Goal: Task Accomplishment & Management: Complete application form

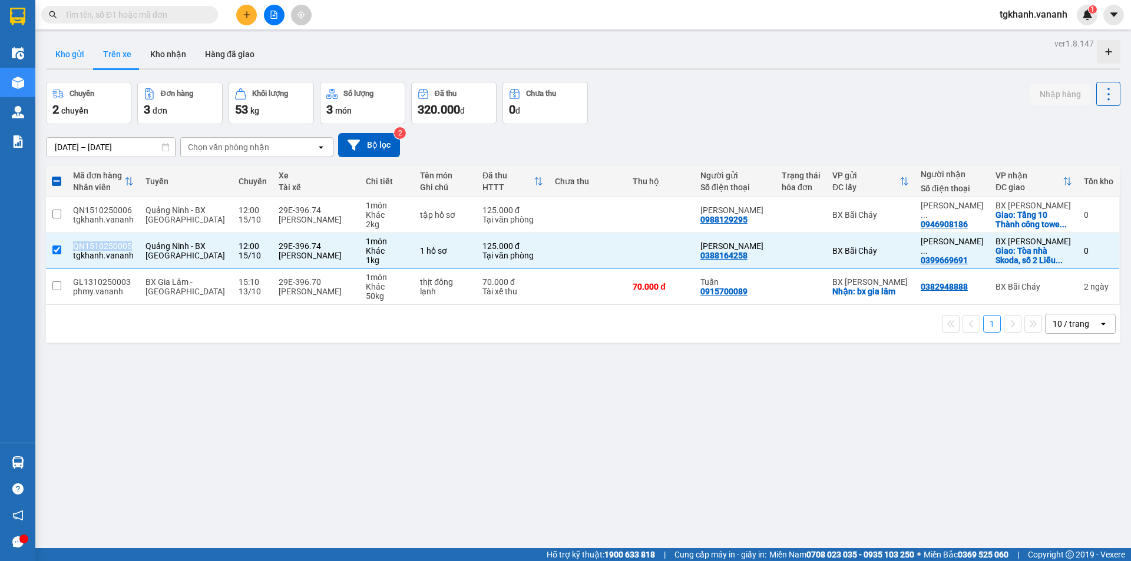
click at [68, 56] on button "Kho gửi" at bounding box center [70, 54] width 48 height 28
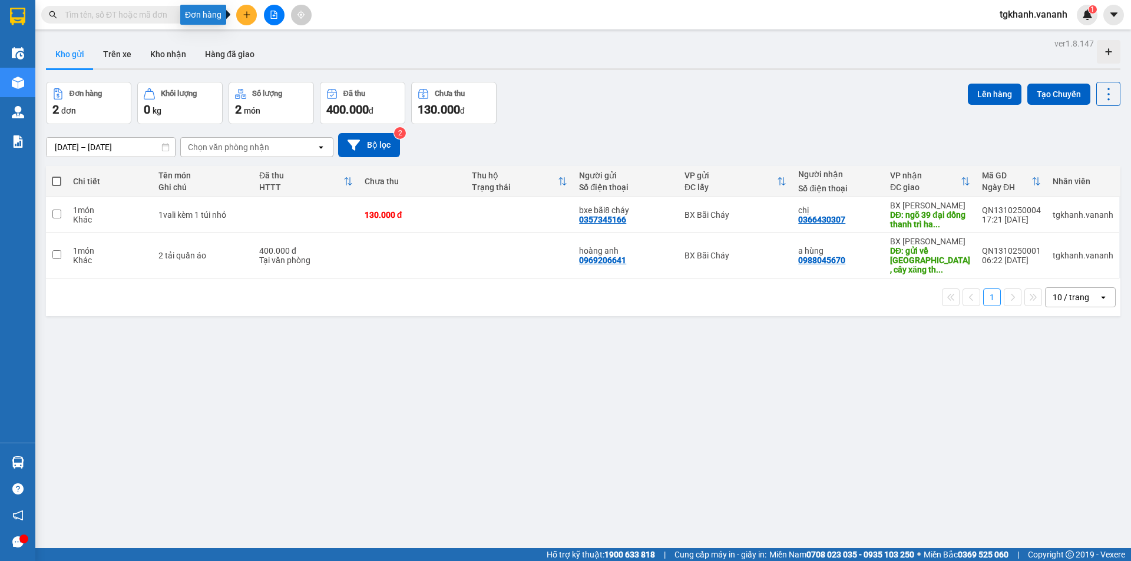
click at [249, 15] on icon "plus" at bounding box center [247, 15] width 8 height 8
click at [294, 45] on div "Tạo đơn hàng" at bounding box center [292, 44] width 51 height 13
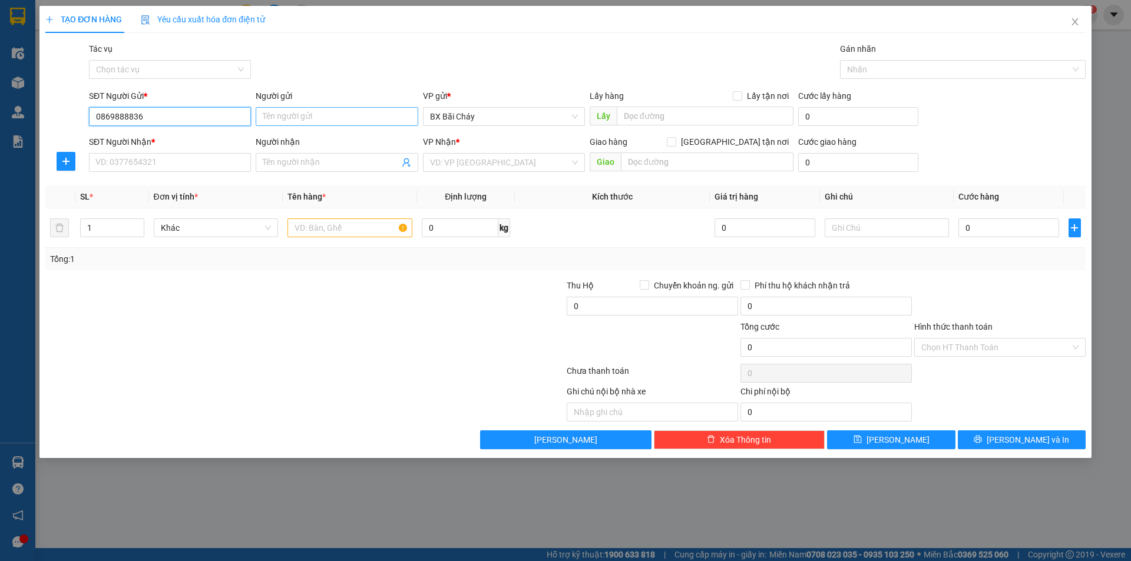
type input "0869888836"
click at [292, 116] on input "Người gửi" at bounding box center [337, 116] width 162 height 19
click at [293, 114] on input "Cha" at bounding box center [337, 116] width 162 height 19
type input "Châu"
click at [171, 167] on input "SĐT Người Nhận *" at bounding box center [170, 162] width 162 height 19
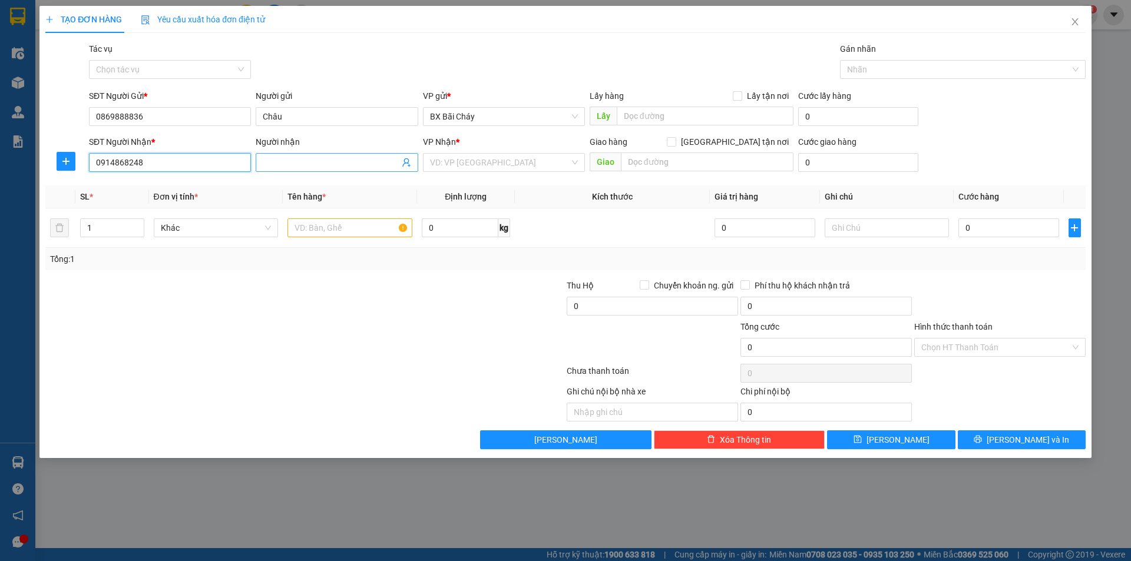
type input "0914868248"
click at [293, 163] on input "Người nhận" at bounding box center [331, 162] width 136 height 13
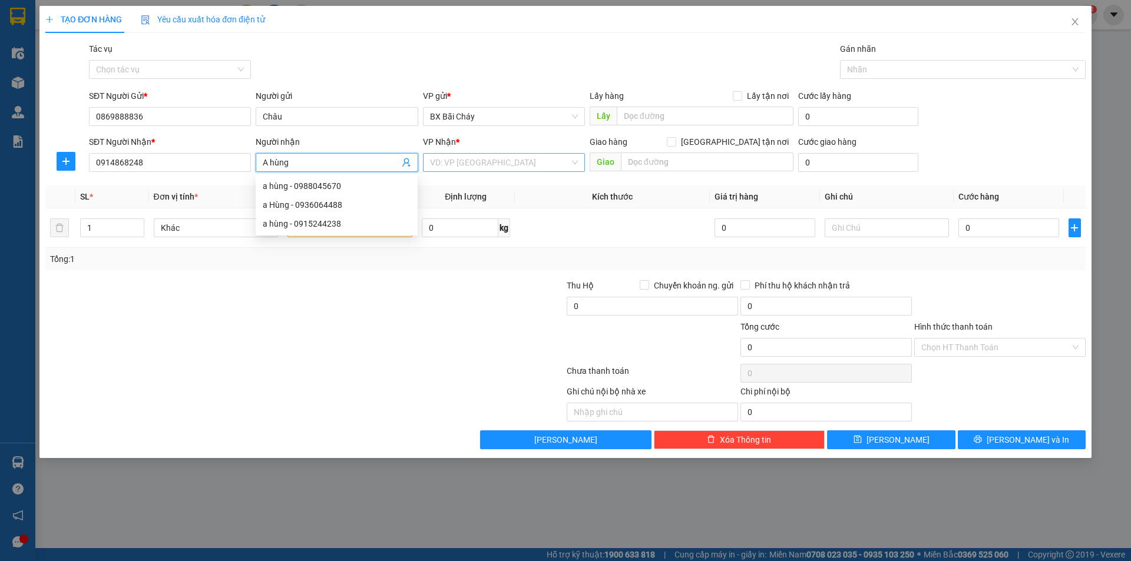
type input "A hùng"
click at [453, 167] on input "search" at bounding box center [500, 163] width 140 height 18
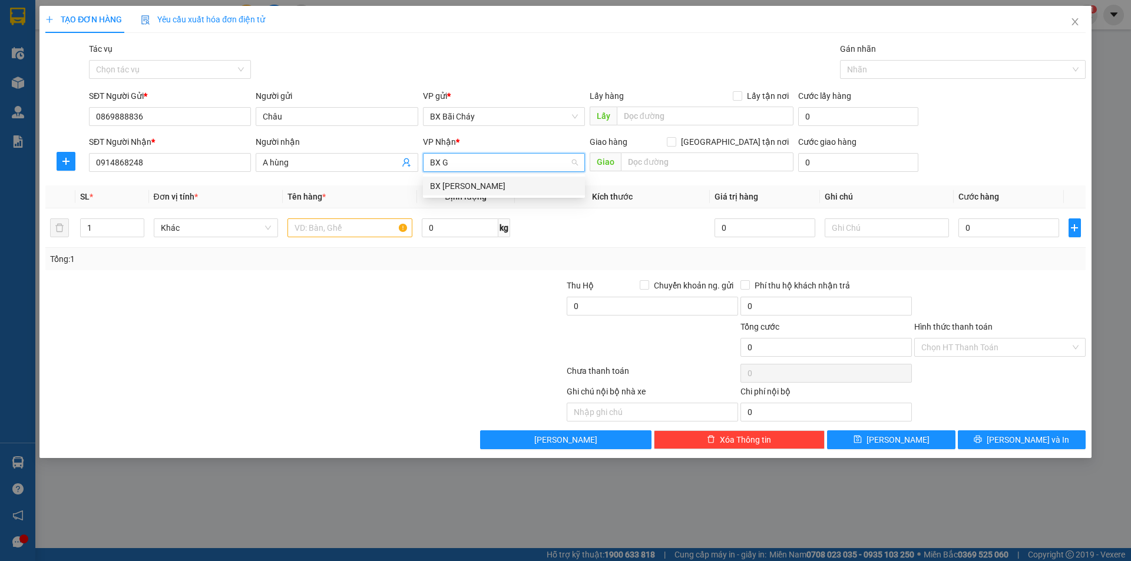
type input "BX"
click at [472, 190] on div "BX [PERSON_NAME]" at bounding box center [504, 186] width 148 height 13
click at [687, 148] on div "Giao hàng [GEOGRAPHIC_DATA] tận nơi" at bounding box center [691, 144] width 204 height 18
click at [690, 161] on input "text" at bounding box center [707, 162] width 173 height 19
click at [675, 140] on input "[GEOGRAPHIC_DATA] tận nơi" at bounding box center [671, 141] width 8 height 8
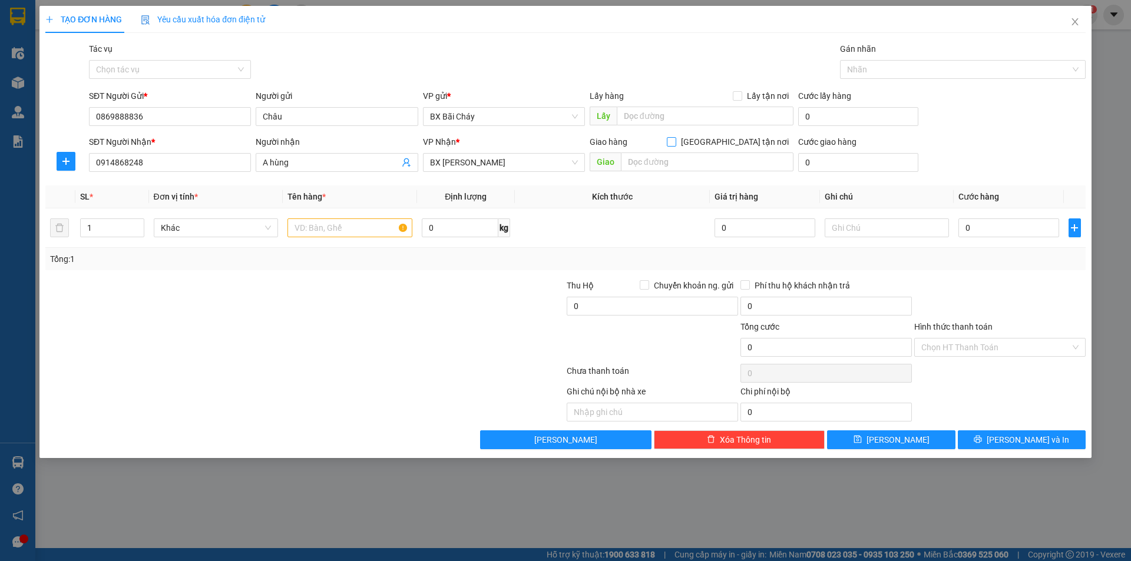
checkbox input "true"
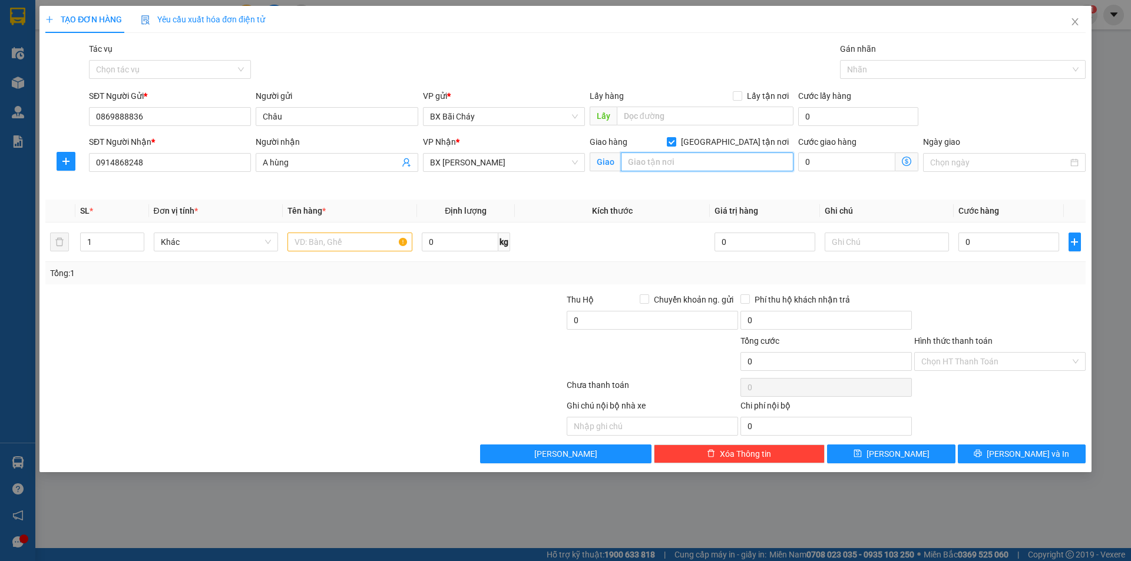
click at [717, 158] on input "text" at bounding box center [707, 162] width 173 height 19
type input "Bx giáp bát"
click at [344, 236] on input "text" at bounding box center [349, 242] width 125 height 19
type input "2"
click at [121, 247] on input "1" at bounding box center [112, 242] width 62 height 18
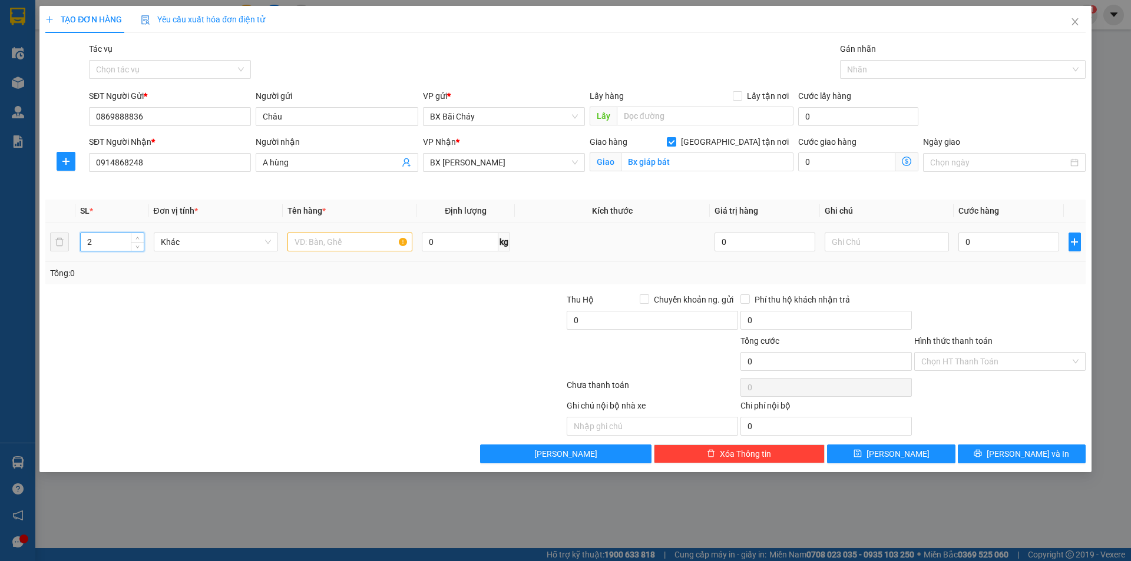
type input "2"
click at [311, 240] on input "text" at bounding box center [349, 242] width 125 height 19
type input "dây cáp"
click at [430, 241] on input "0" at bounding box center [460, 242] width 77 height 19
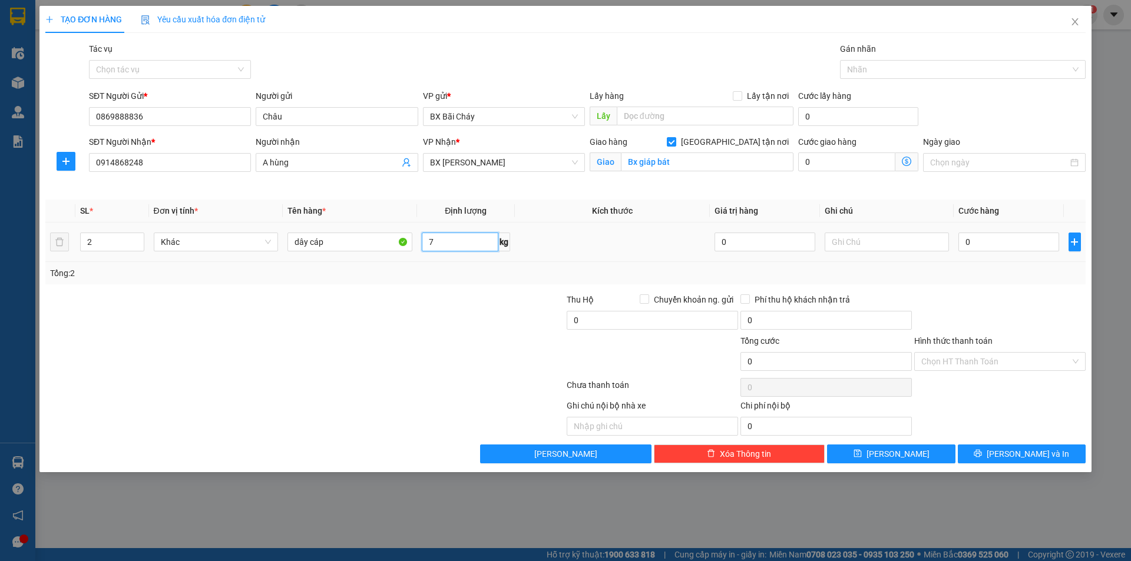
type input "7"
click at [641, 260] on td at bounding box center [612, 242] width 195 height 39
click at [979, 240] on input "0" at bounding box center [1008, 242] width 100 height 19
click at [960, 240] on input "0" at bounding box center [1008, 242] width 100 height 19
click at [962, 244] on input "0" at bounding box center [1008, 242] width 100 height 19
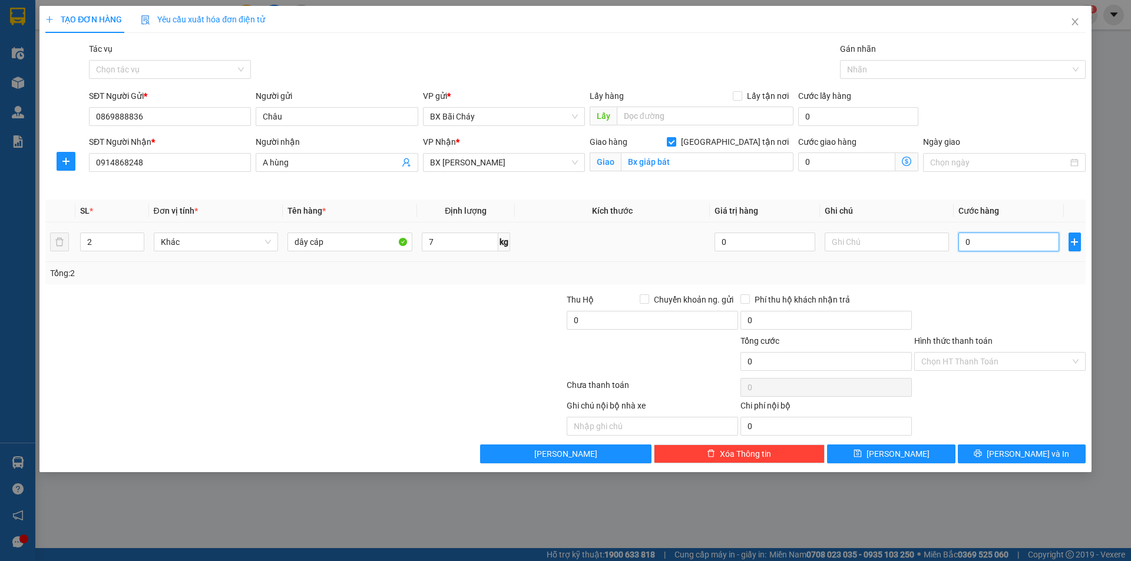
type input "10"
type input "150"
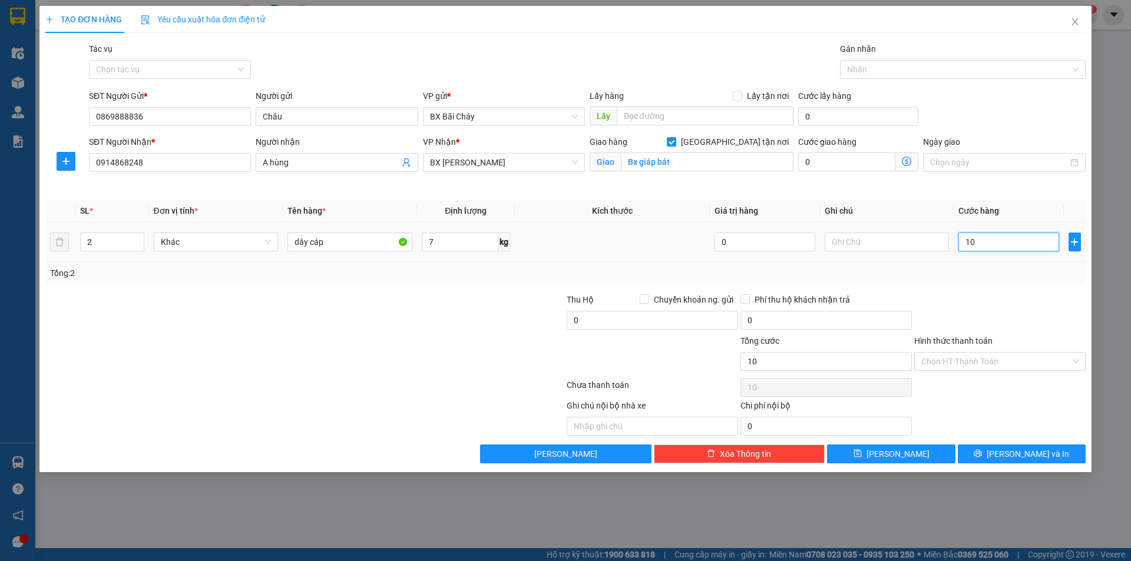
type input "150"
type input "150.000"
click at [966, 297] on div at bounding box center [1000, 313] width 174 height 41
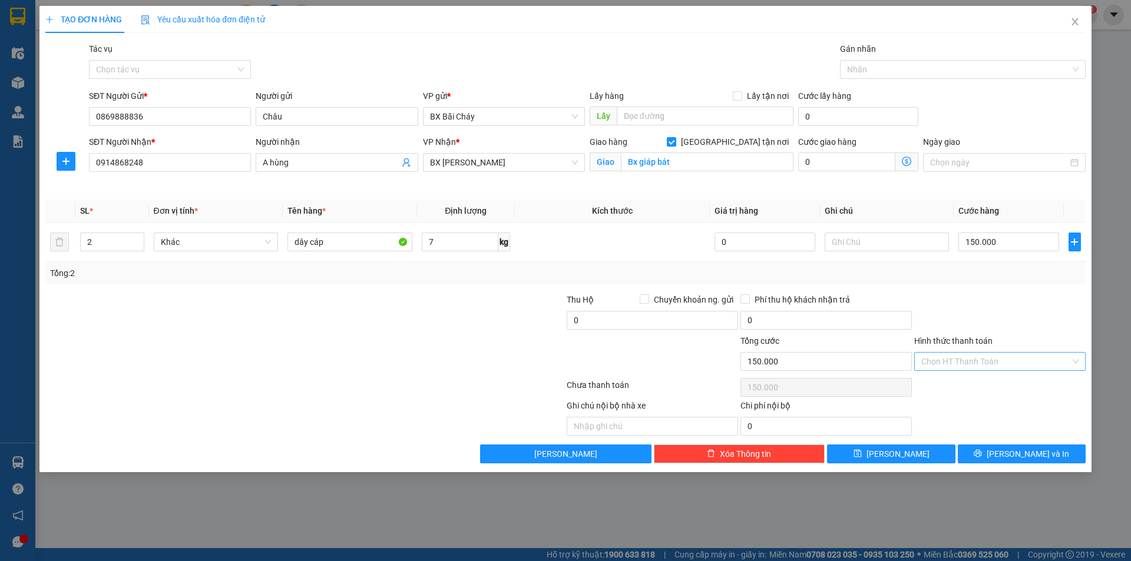
click at [969, 366] on input "Hình thức thanh toán" at bounding box center [995, 362] width 149 height 18
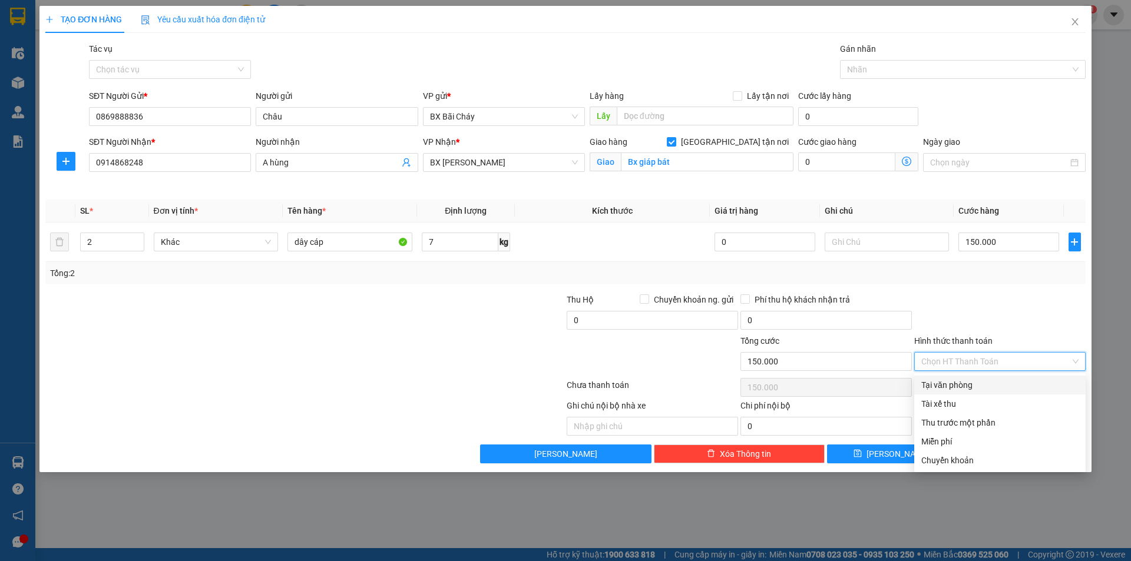
click at [972, 365] on input "Hình thức thanh toán" at bounding box center [995, 362] width 149 height 18
click at [986, 319] on div at bounding box center [1000, 313] width 174 height 41
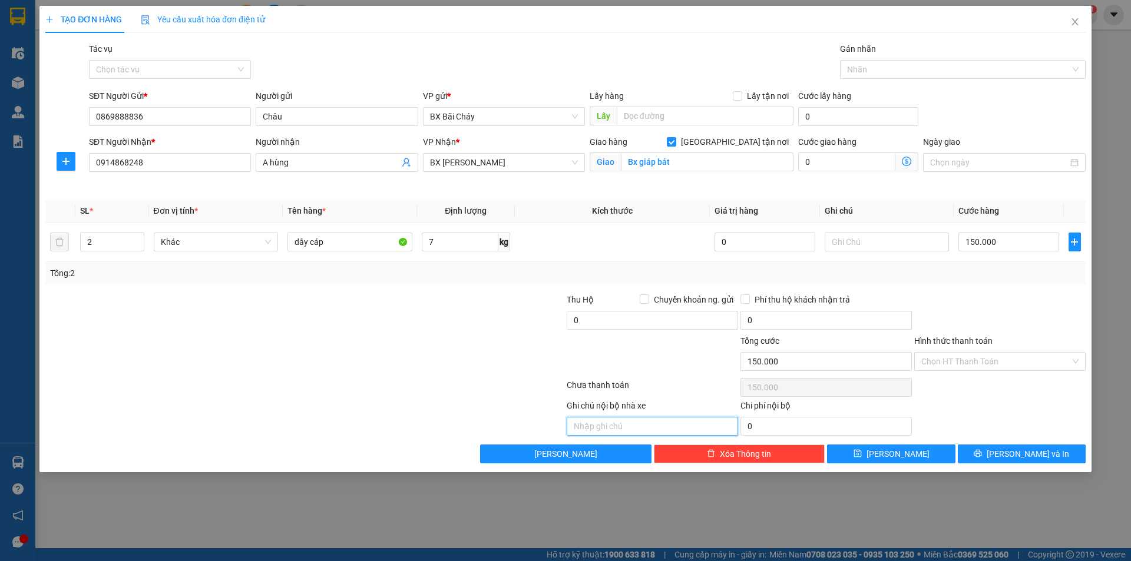
click at [656, 426] on input "text" at bounding box center [652, 426] width 171 height 19
click at [855, 363] on input "150.000" at bounding box center [825, 361] width 171 height 19
click at [974, 302] on div at bounding box center [1000, 313] width 174 height 41
click at [674, 426] on input "text" at bounding box center [652, 426] width 171 height 19
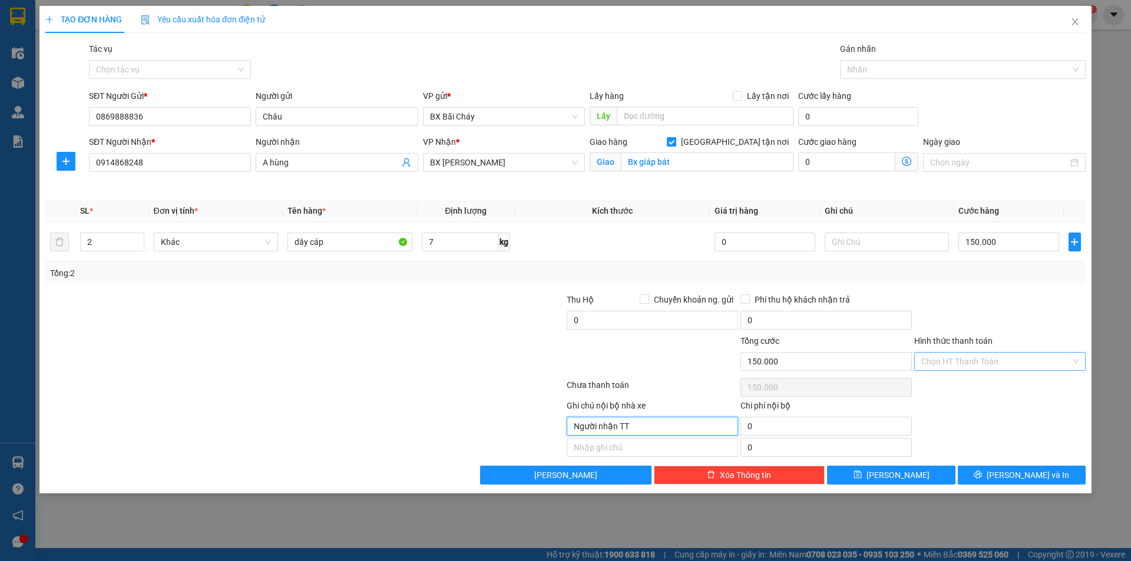
type input "Người nhận TT"
click at [934, 358] on input "Hình thức thanh toán" at bounding box center [995, 362] width 149 height 18
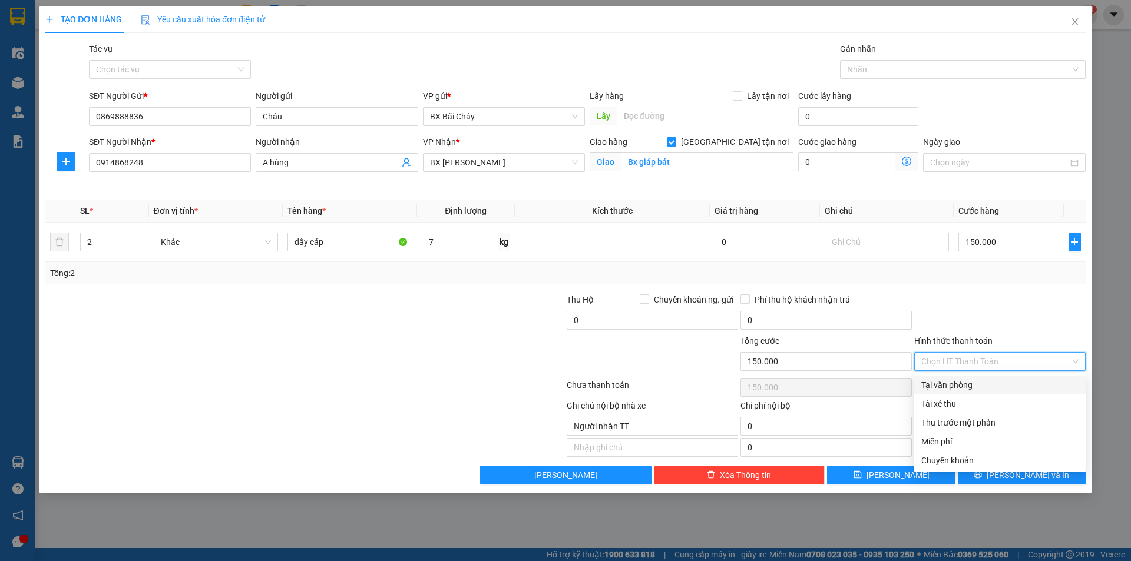
click at [943, 359] on input "Hình thức thanh toán" at bounding box center [995, 362] width 149 height 18
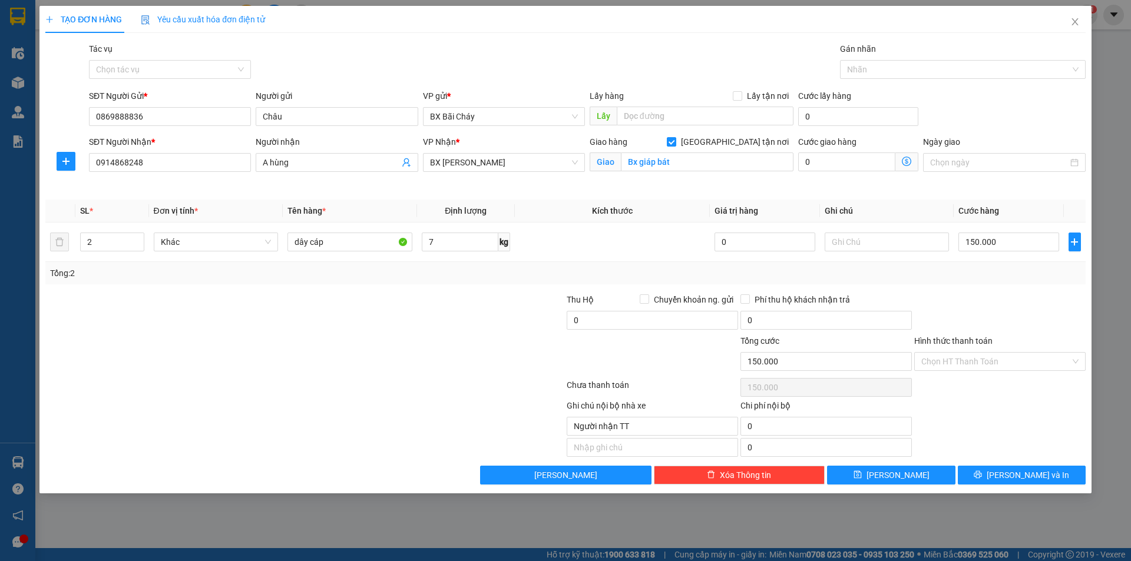
click at [981, 327] on div at bounding box center [1000, 313] width 174 height 41
click at [973, 472] on button "[PERSON_NAME] và In" at bounding box center [1022, 475] width 128 height 19
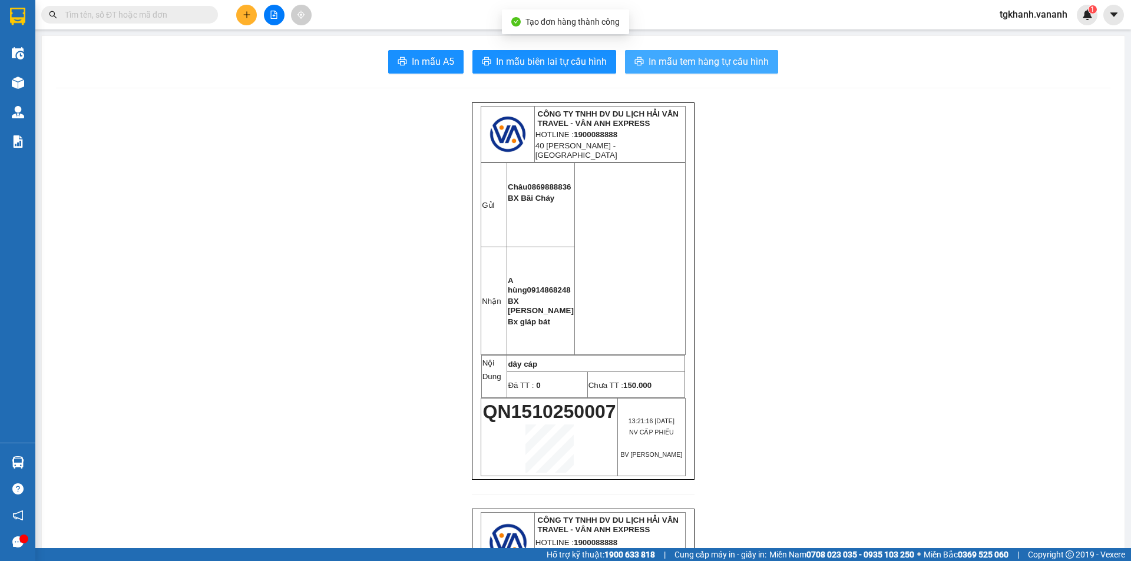
click at [677, 56] on span "In mẫu tem hàng tự cấu hình" at bounding box center [708, 61] width 120 height 15
click at [690, 65] on span "In mẫu tem hàng tự cấu hình" at bounding box center [708, 61] width 120 height 15
click at [669, 58] on span "In mẫu tem hàng tự cấu hình" at bounding box center [708, 61] width 120 height 15
click at [722, 65] on span "In mẫu tem hàng tự cấu hình" at bounding box center [708, 61] width 120 height 15
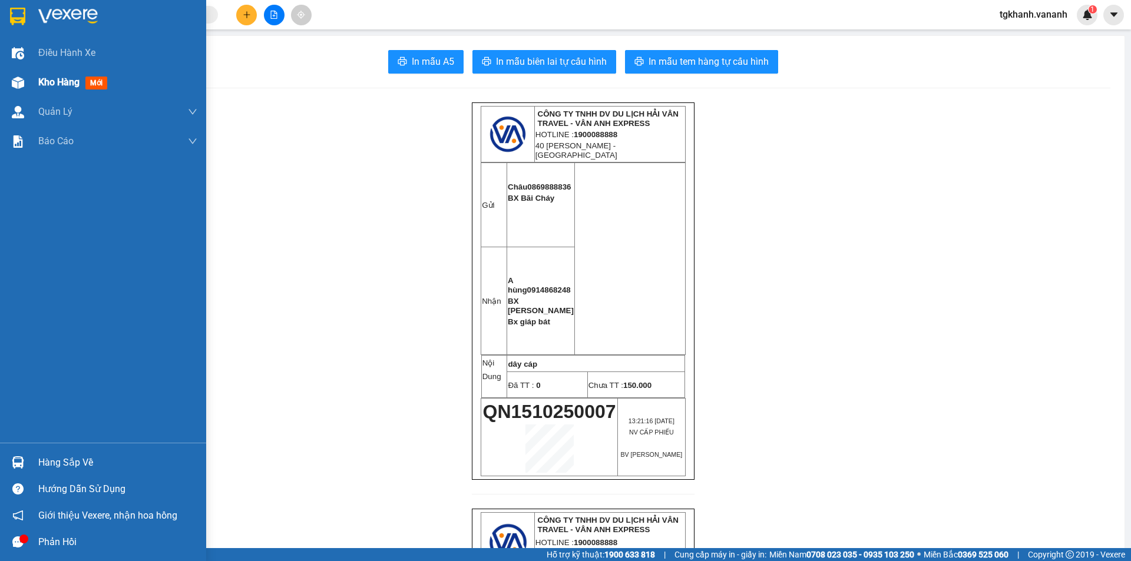
click at [28, 81] on div "Kho hàng mới" at bounding box center [103, 82] width 206 height 29
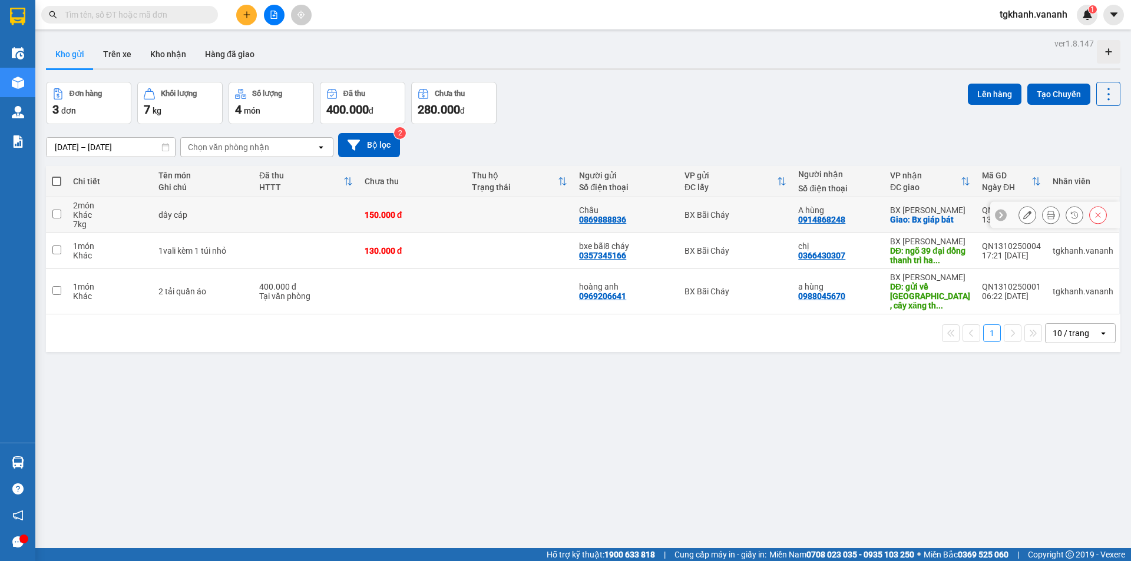
click at [59, 213] on input "checkbox" at bounding box center [56, 214] width 9 height 9
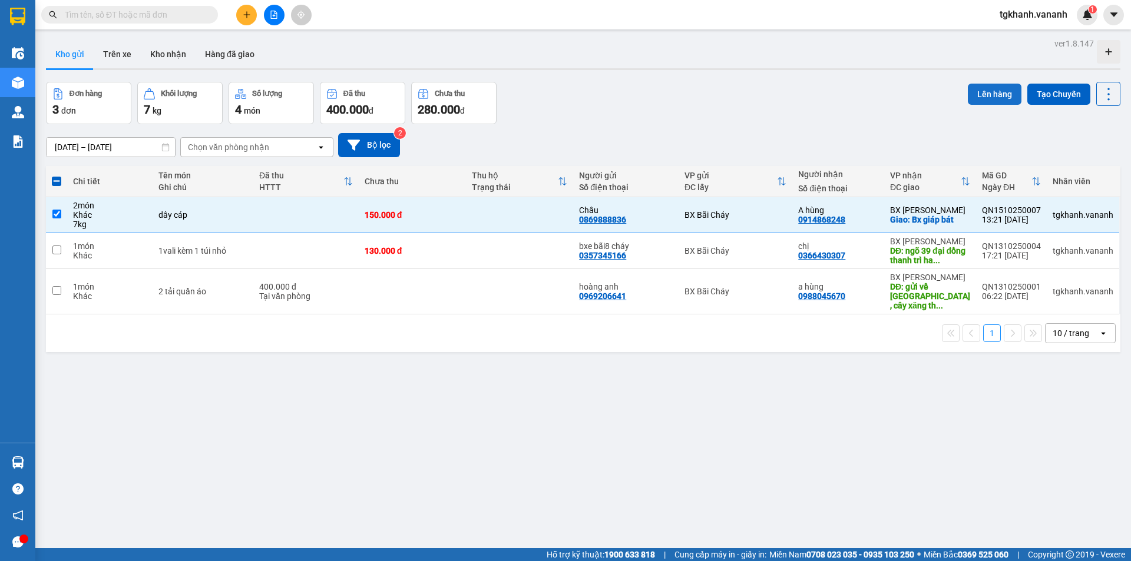
click at [999, 98] on button "Lên hàng" at bounding box center [995, 94] width 54 height 21
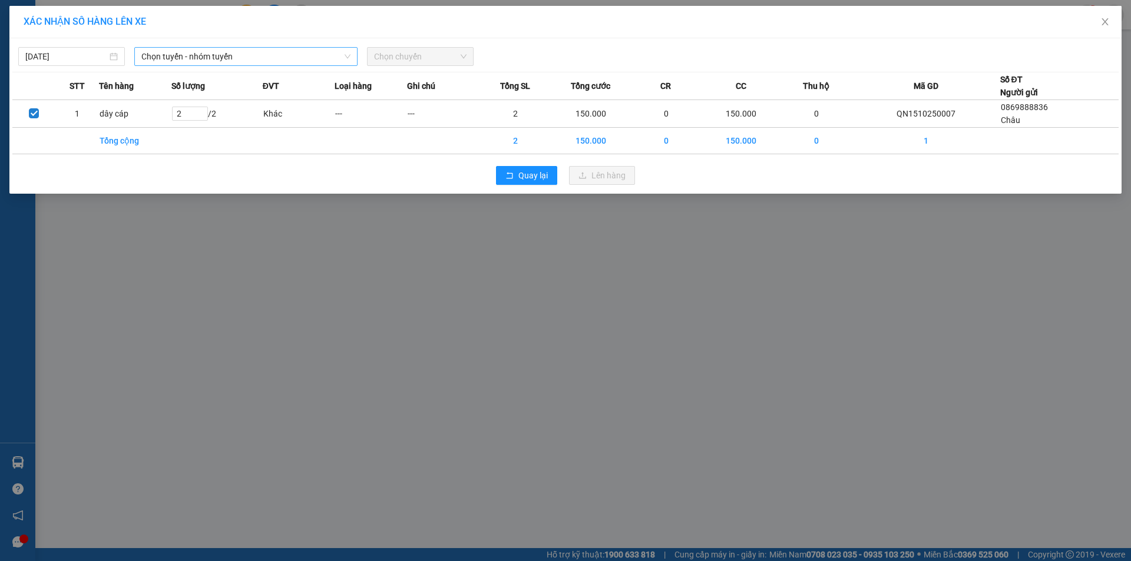
click at [330, 57] on span "Chọn tuyến - nhóm tuyến" at bounding box center [245, 57] width 209 height 18
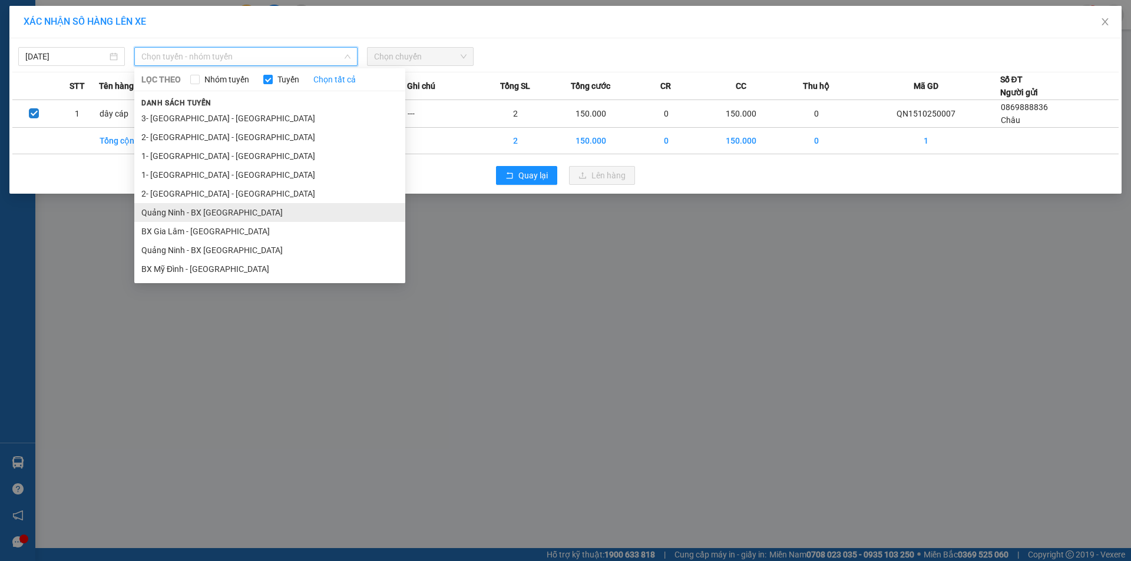
click at [178, 213] on li "Quảng Ninh - BX [GEOGRAPHIC_DATA]" at bounding box center [269, 212] width 271 height 19
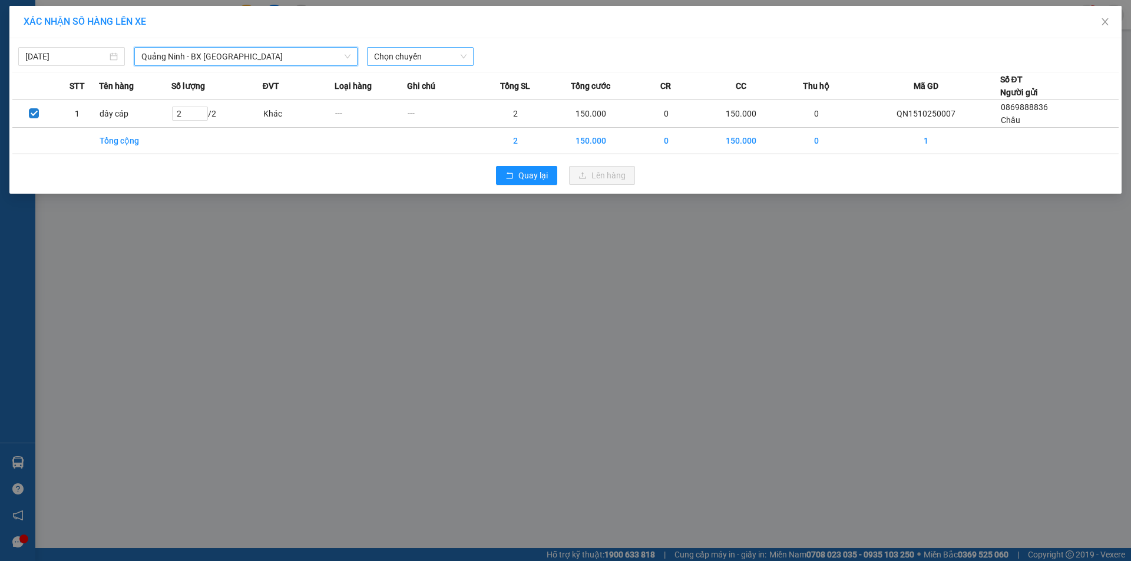
click at [403, 61] on span "Chọn chuyến" at bounding box center [420, 57] width 92 height 18
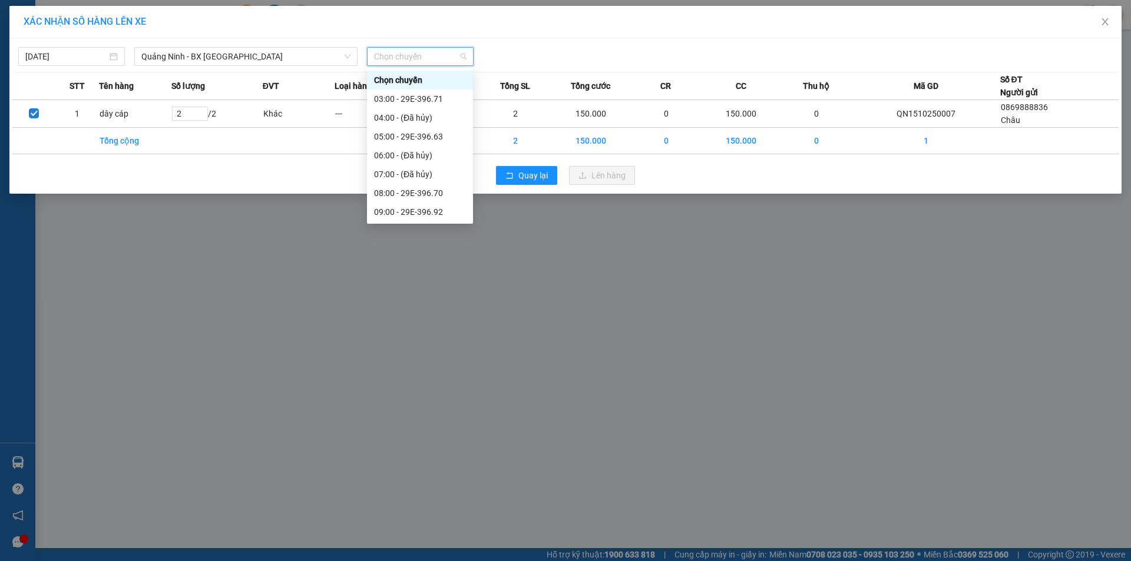
click at [414, 319] on div "15:00 - 29E-396.81" at bounding box center [420, 325] width 92 height 13
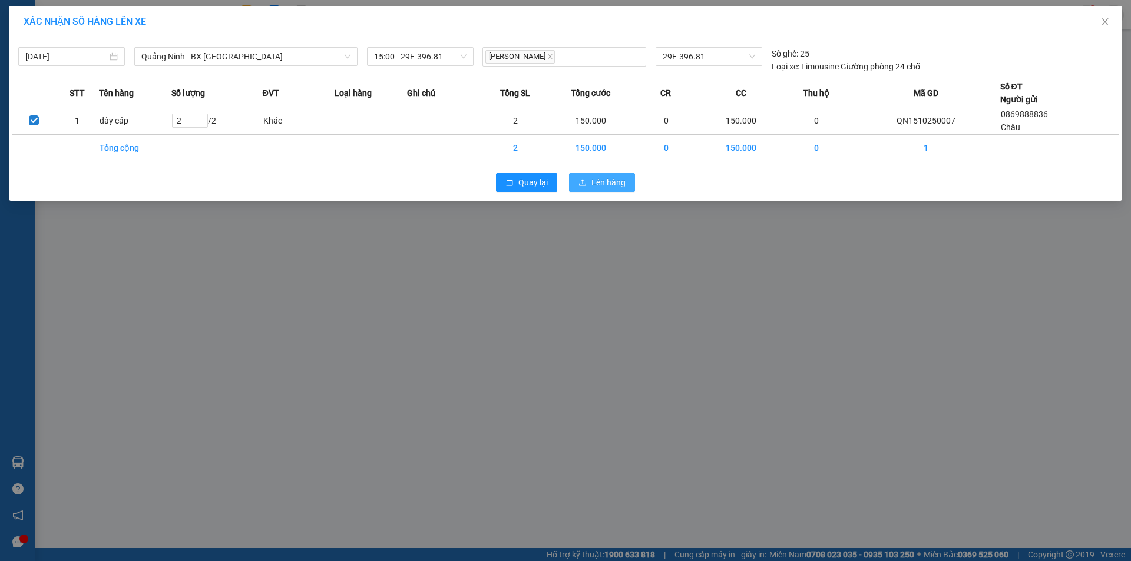
click at [605, 187] on span "Lên hàng" at bounding box center [608, 182] width 34 height 13
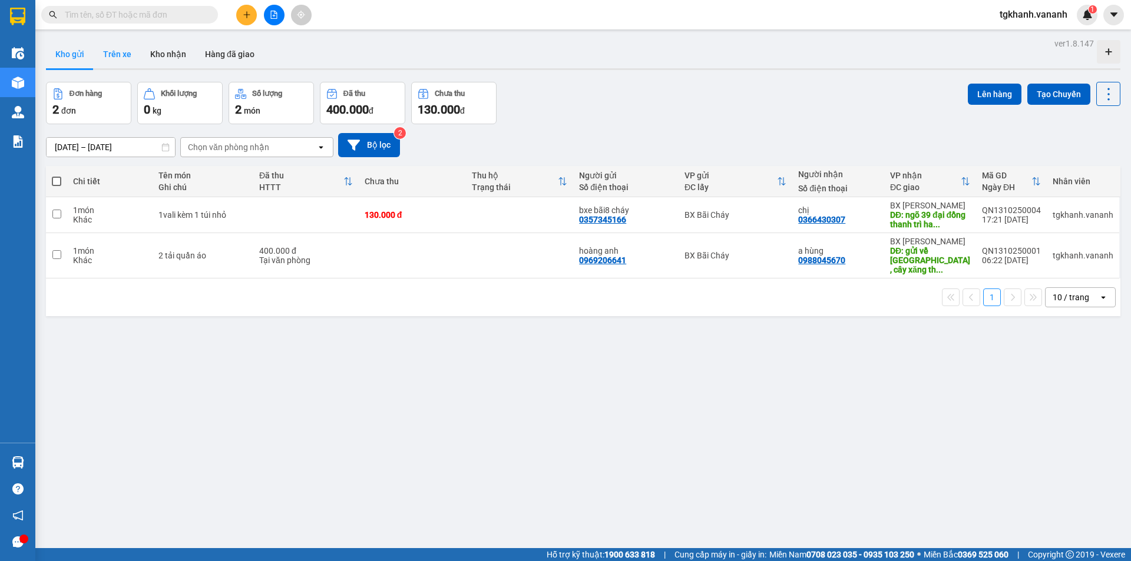
click at [107, 49] on button "Trên xe" at bounding box center [117, 54] width 47 height 28
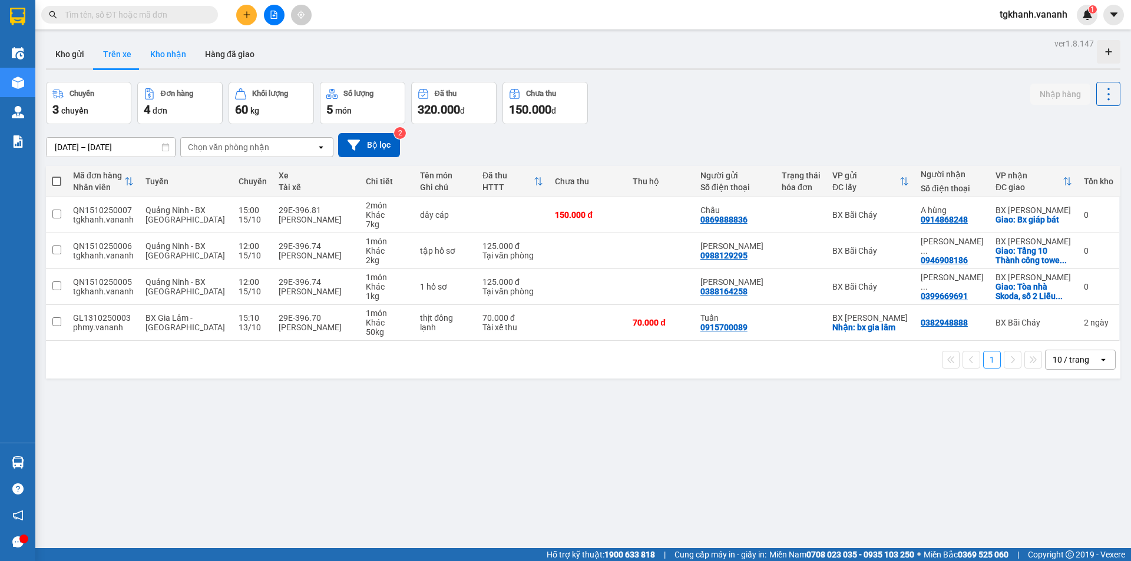
click at [181, 58] on button "Kho nhận" at bounding box center [168, 54] width 55 height 28
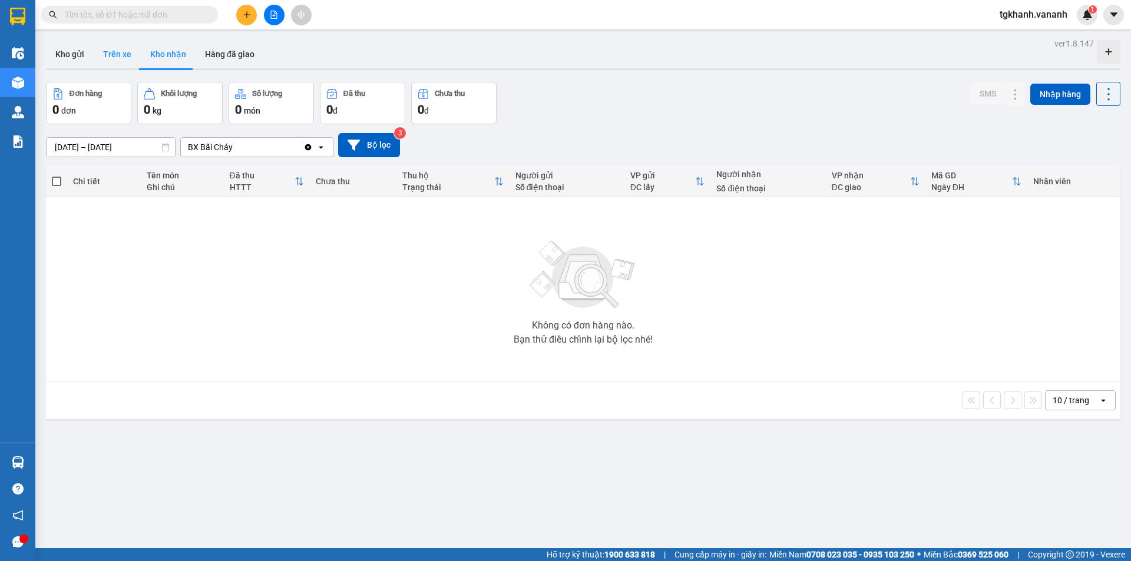
click at [113, 62] on button "Trên xe" at bounding box center [117, 54] width 47 height 28
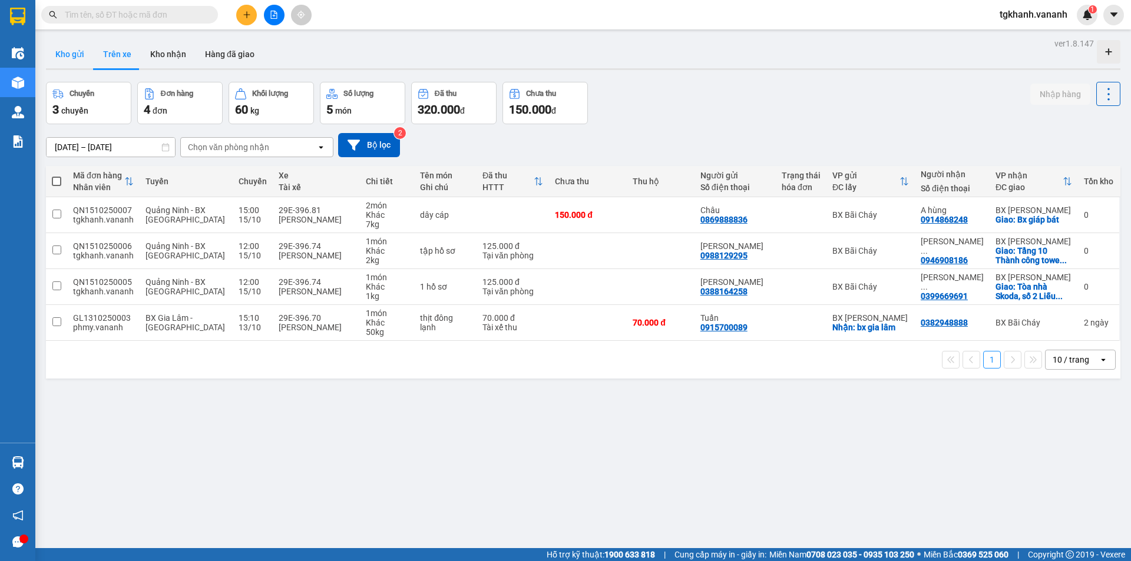
click at [80, 52] on button "Kho gửi" at bounding box center [70, 54] width 48 height 28
